Goal: Transaction & Acquisition: Purchase product/service

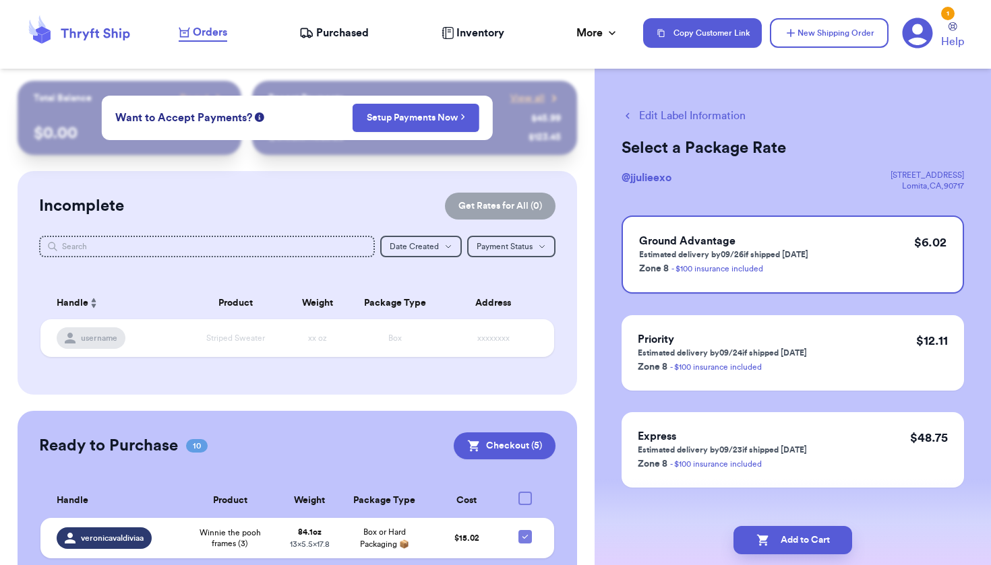
scroll to position [330, 0]
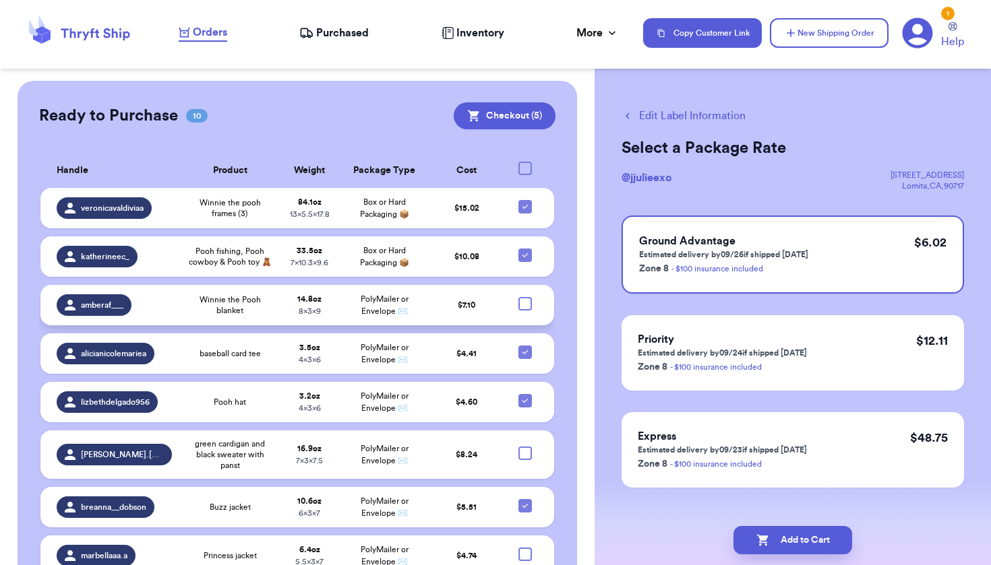
click at [514, 326] on td at bounding box center [529, 305] width 50 height 40
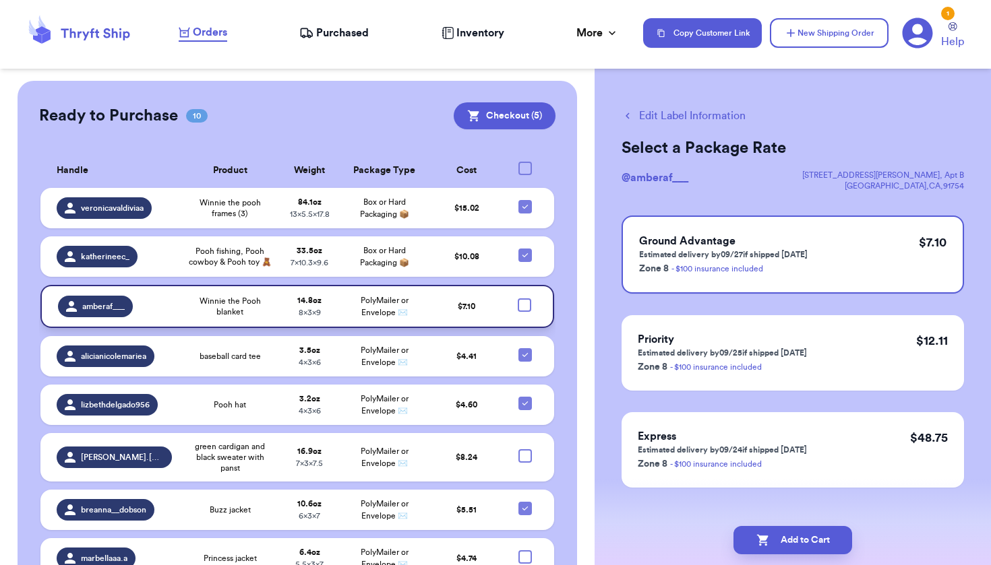
click at [518, 312] on div at bounding box center [524, 305] width 13 height 13
click at [524, 299] on input "checkbox" at bounding box center [524, 298] width 1 height 1
checkbox input "true"
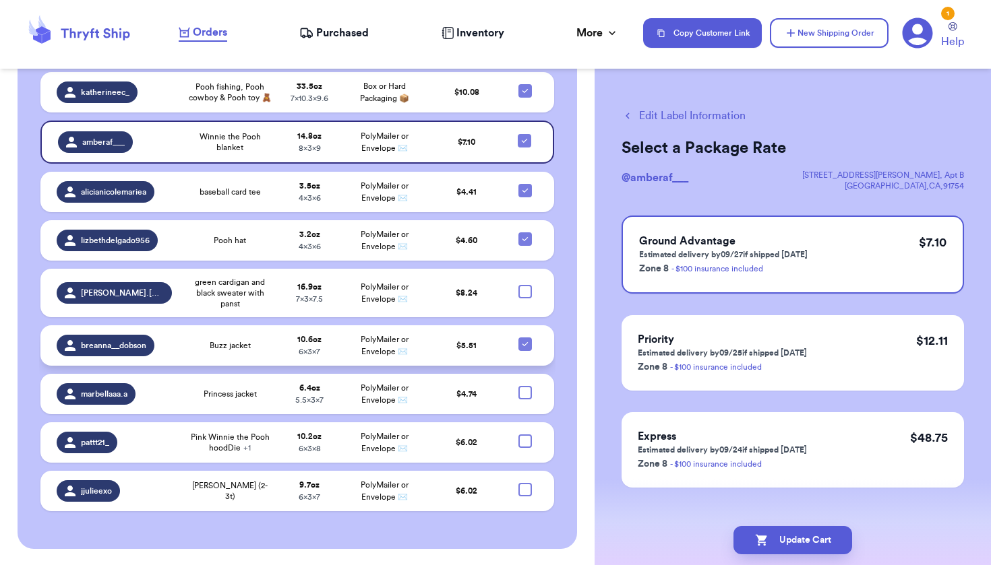
scroll to position [518, 0]
click at [518, 299] on div at bounding box center [524, 291] width 13 height 13
click at [524, 285] on input "checkbox" at bounding box center [524, 284] width 1 height 1
checkbox input "true"
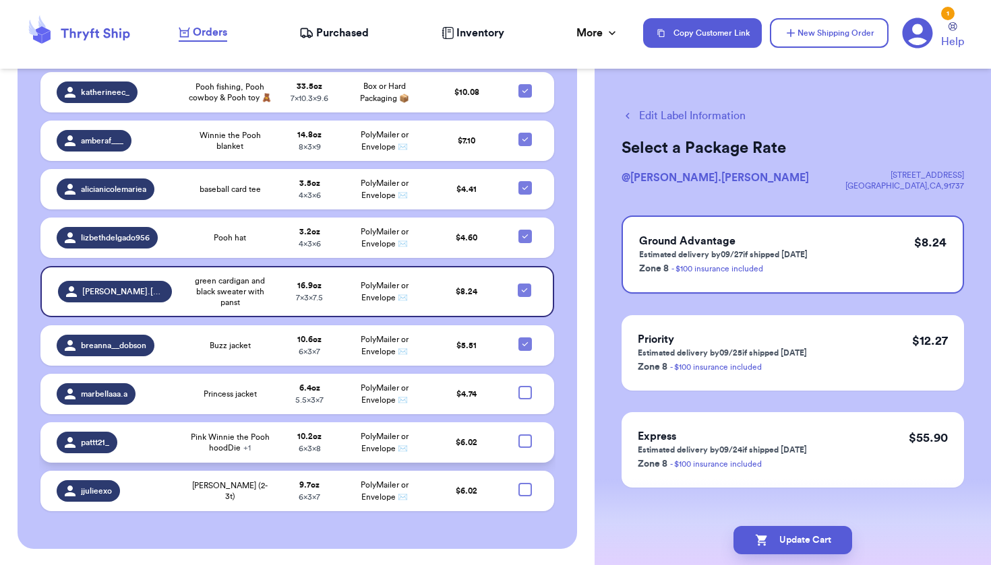
click at [518, 447] on div at bounding box center [524, 441] width 13 height 13
click at [524, 435] on input "checkbox" at bounding box center [524, 434] width 1 height 1
checkbox input "true"
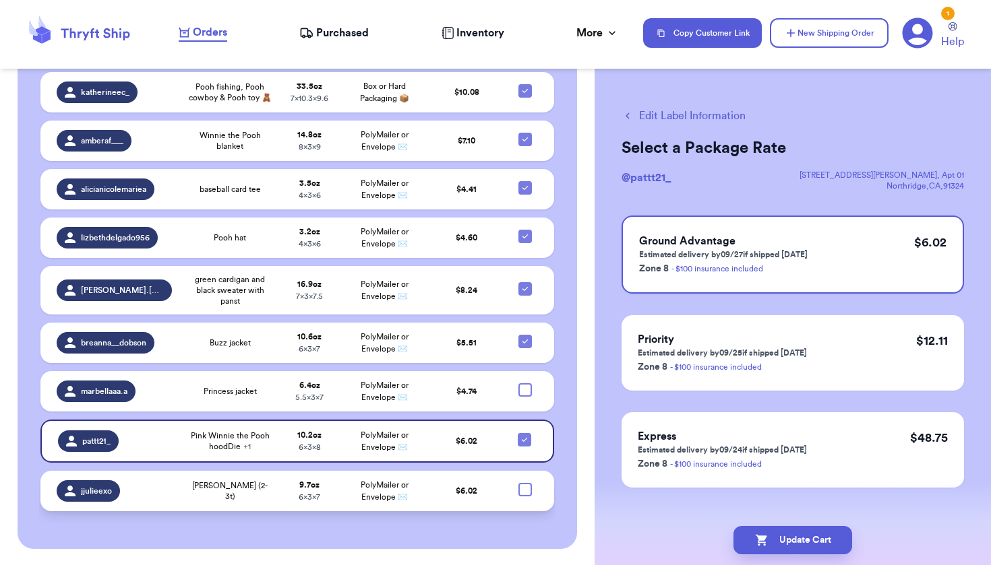
click at [518, 497] on div at bounding box center [524, 489] width 13 height 13
click at [524, 483] on input "checkbox" at bounding box center [524, 483] width 1 height 1
checkbox input "true"
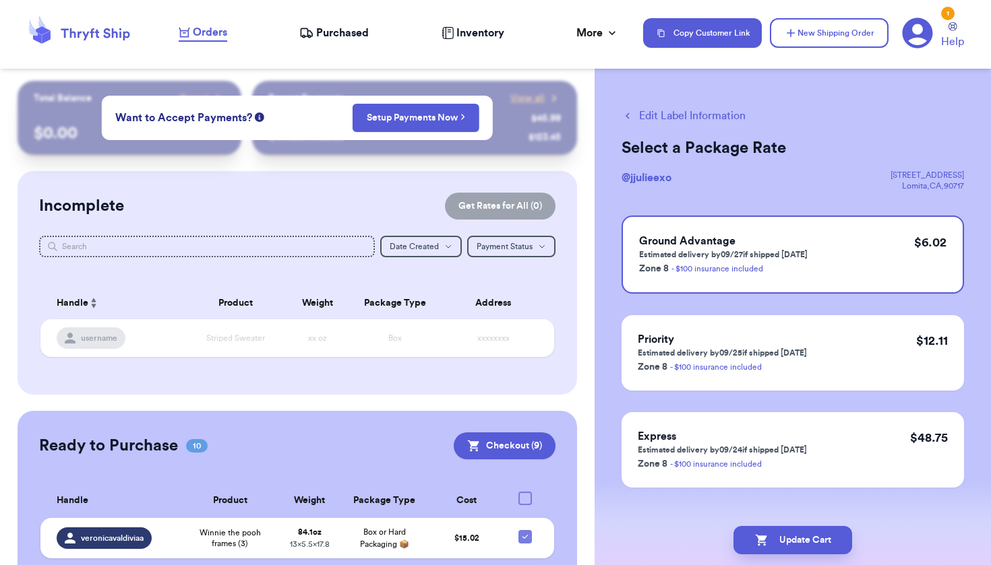
scroll to position [0, 0]
click at [500, 437] on button "Checkout ( 9 )" at bounding box center [505, 446] width 102 height 27
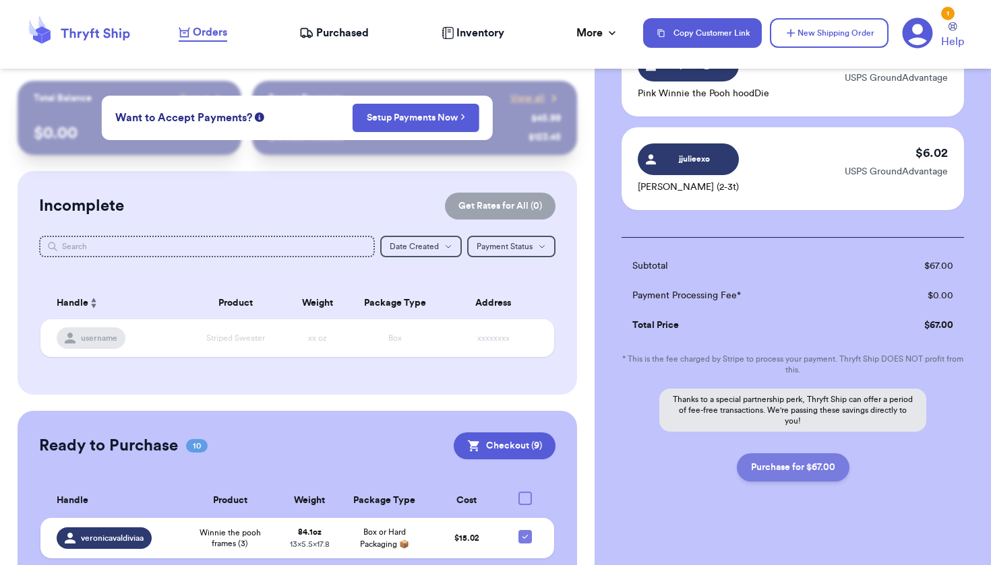
scroll to position [800, 0]
click at [774, 462] on button "Purchase for $67.00" at bounding box center [793, 469] width 113 height 28
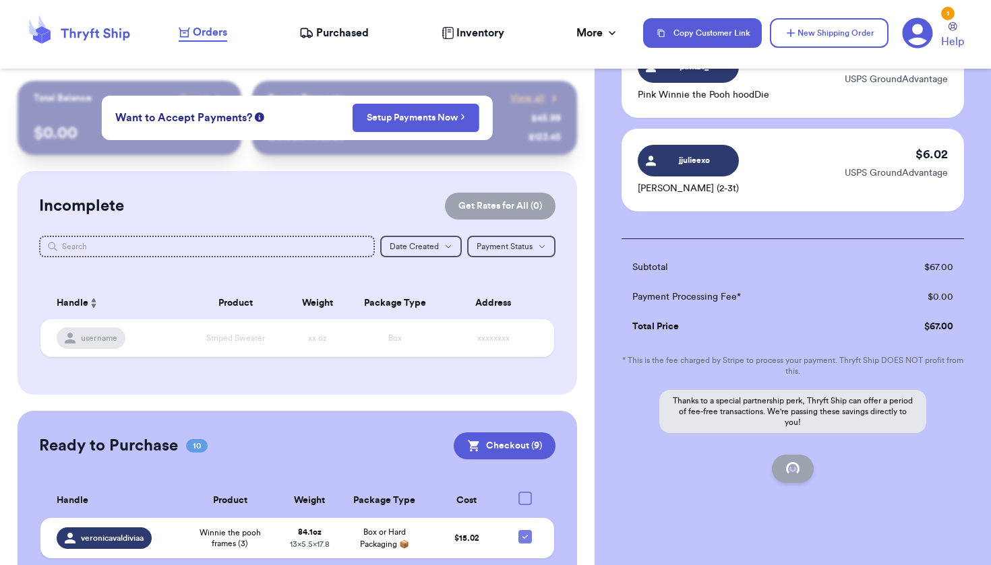
checkbox input "false"
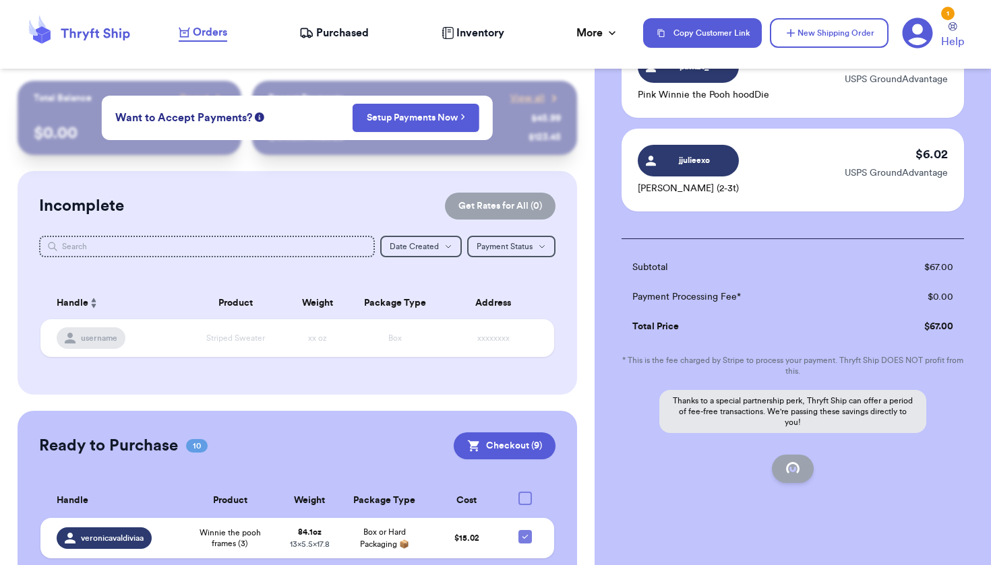
checkbox input "false"
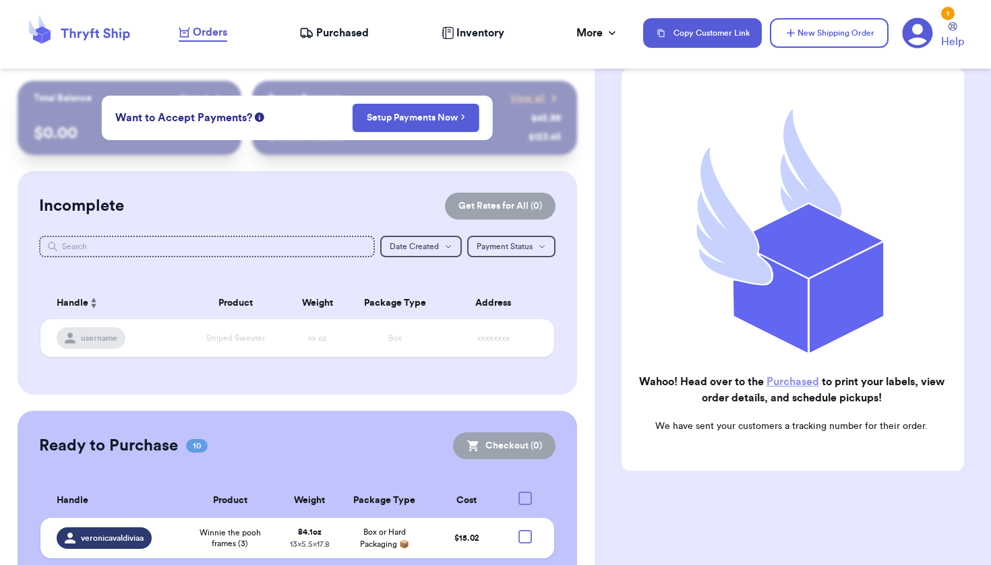
scroll to position [91, 0]
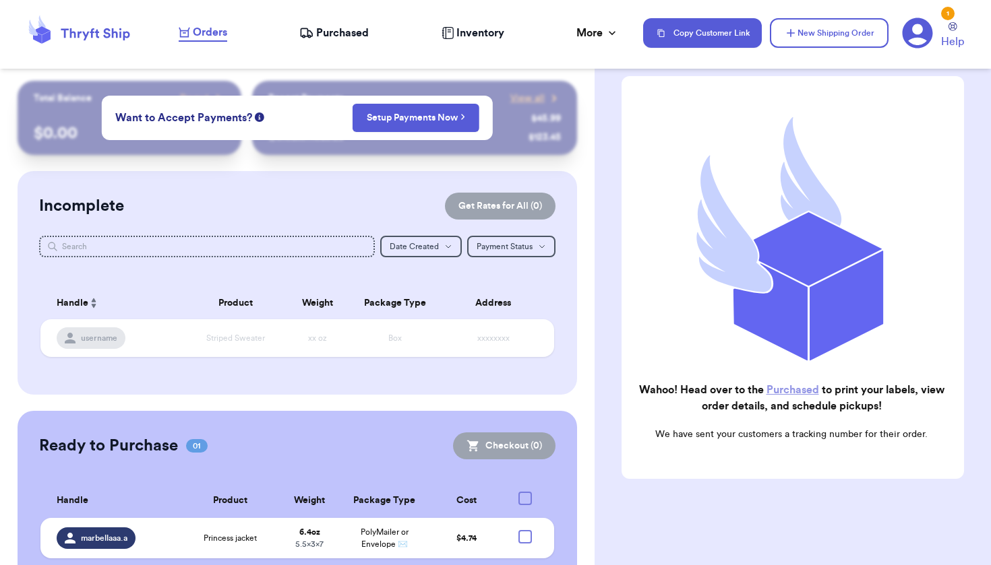
click at [316, 33] on span "Purchased" at bounding box center [342, 33] width 53 height 16
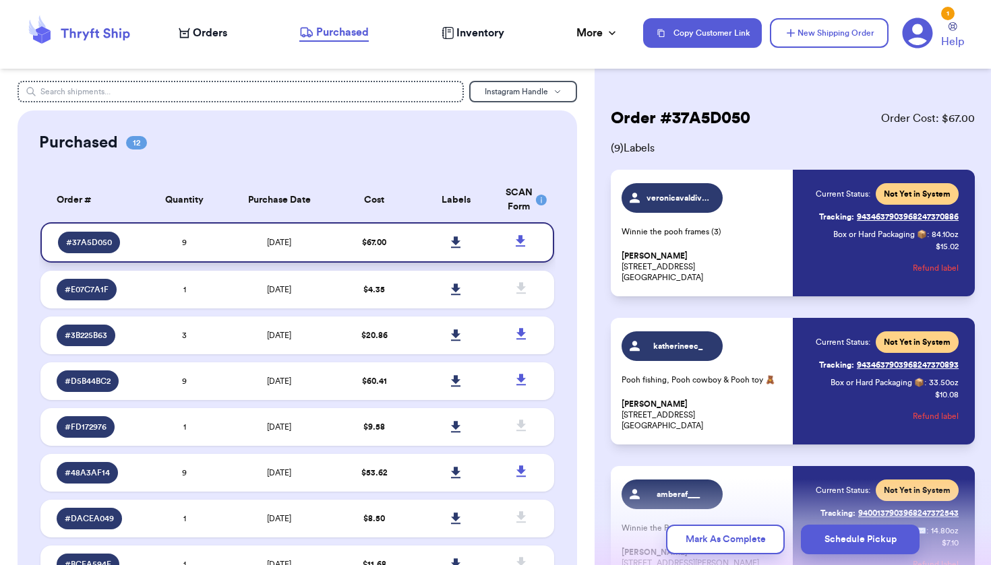
click at [441, 251] on link at bounding box center [456, 243] width 30 height 30
click at [512, 243] on icon at bounding box center [520, 241] width 17 height 17
